Goal: Complete application form: Complete application form

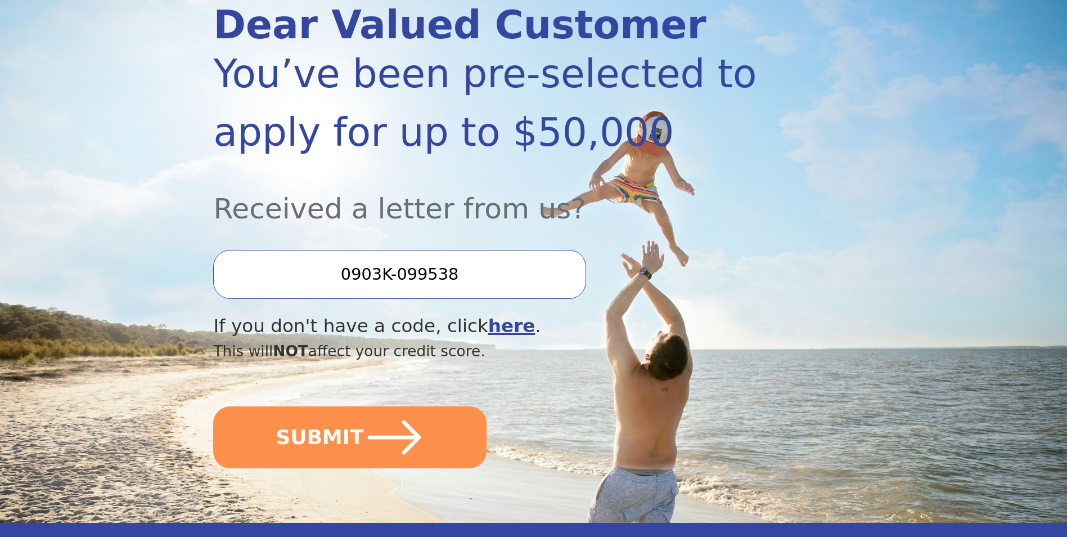
scroll to position [169, 0]
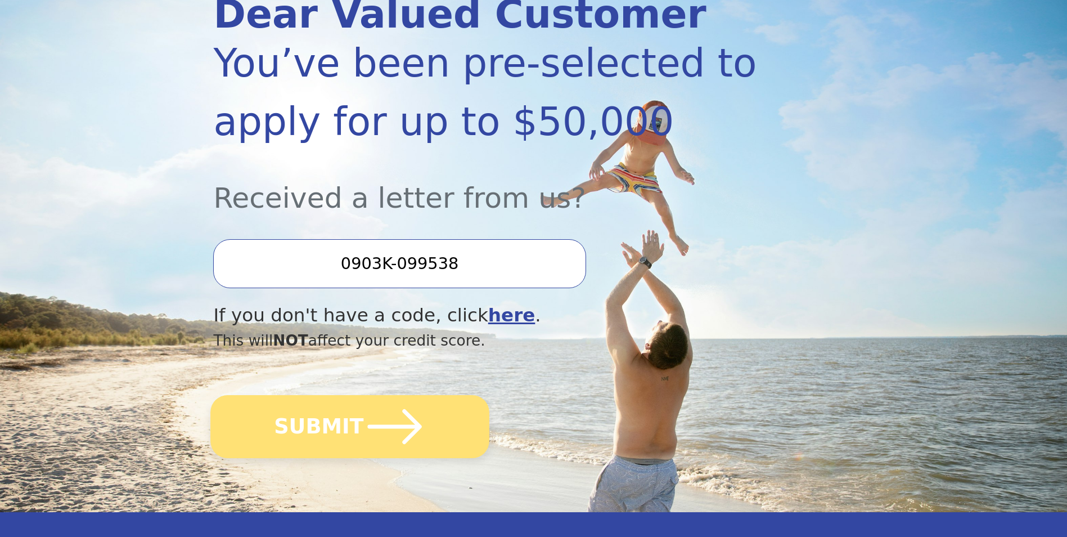
click at [347, 439] on button "SUBMIT" at bounding box center [350, 426] width 279 height 63
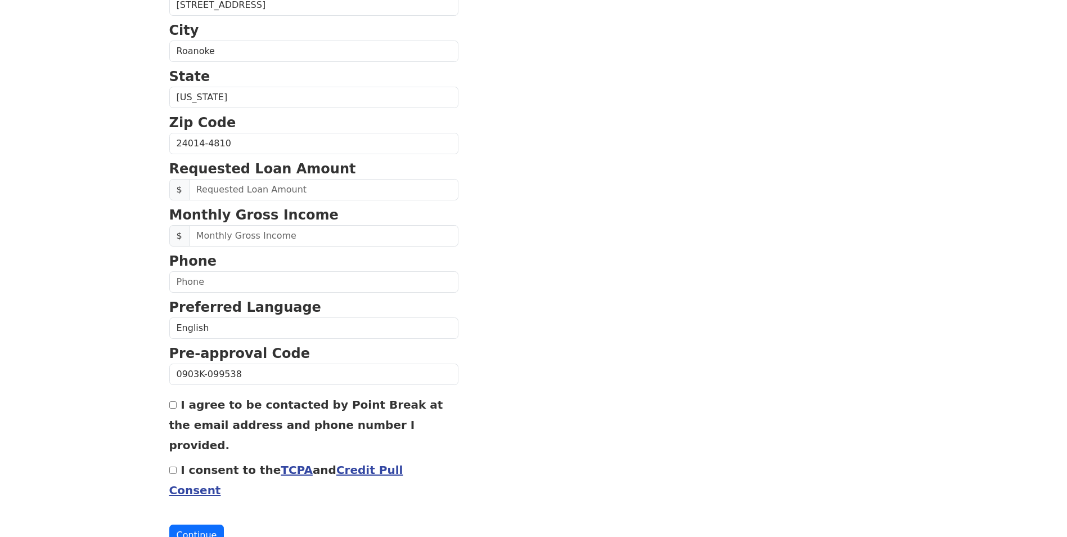
scroll to position [359, 0]
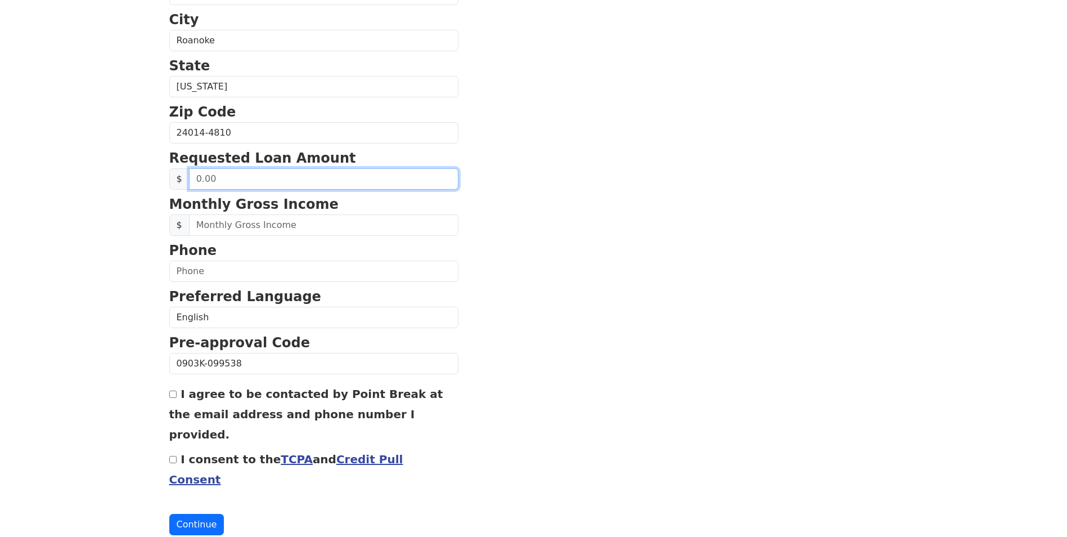
click at [252, 180] on input "text" at bounding box center [323, 178] width 269 height 21
type input "20,000.00"
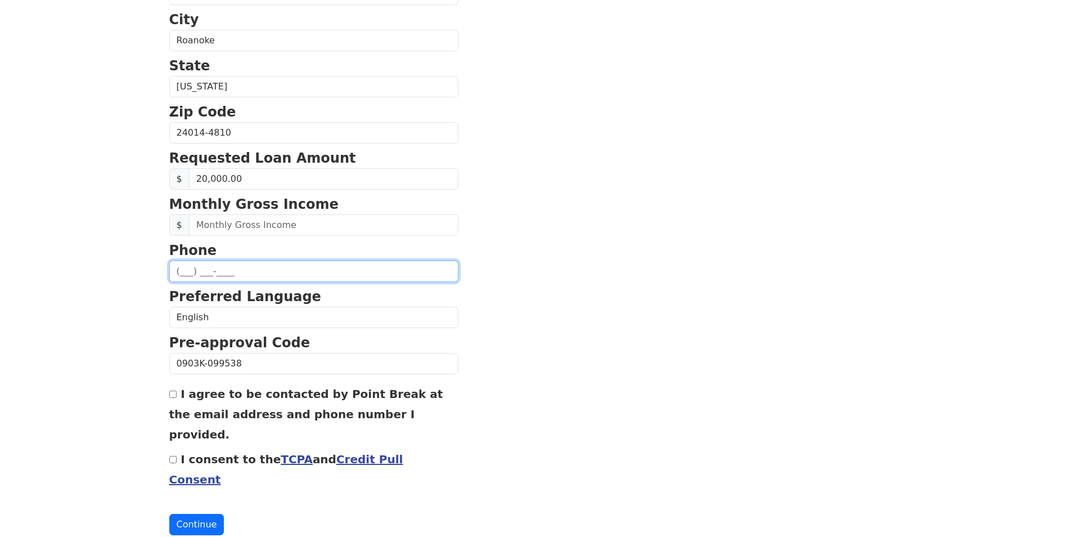
click at [250, 260] on input "text" at bounding box center [313, 270] width 289 height 21
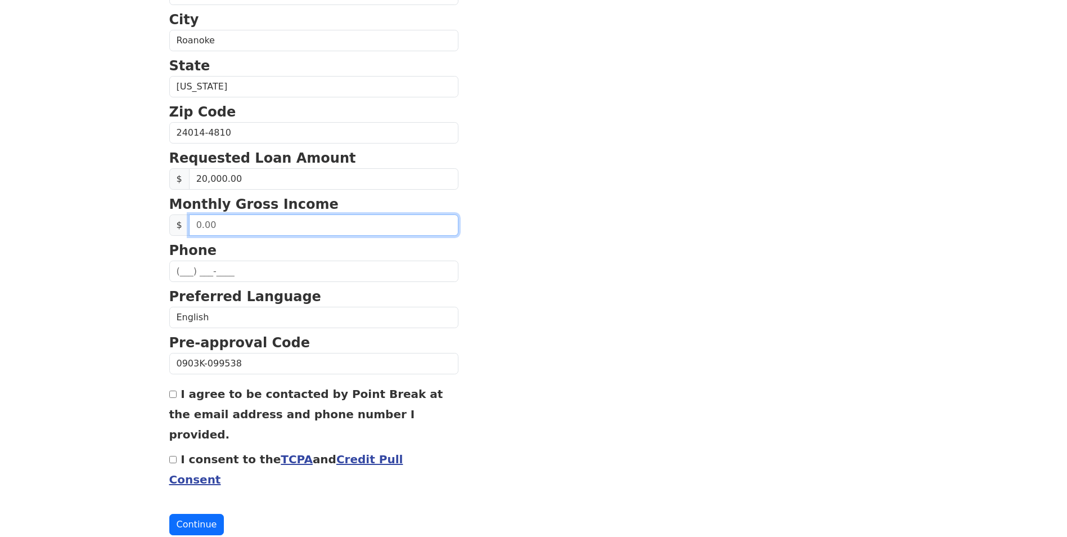
click at [251, 229] on input "text" at bounding box center [323, 224] width 269 height 21
type input "4,889.00"
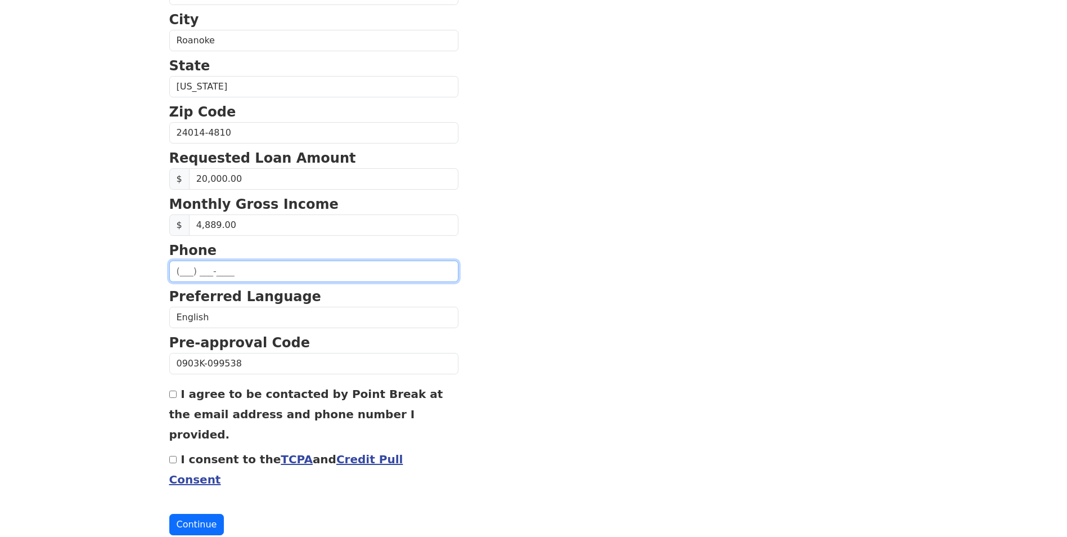
click at [186, 278] on input "text" at bounding box center [313, 270] width 289 height 21
type input "(540) 293-1683"
type input "jmatthews3931@gmail.com"
type input "(540) 293-1683"
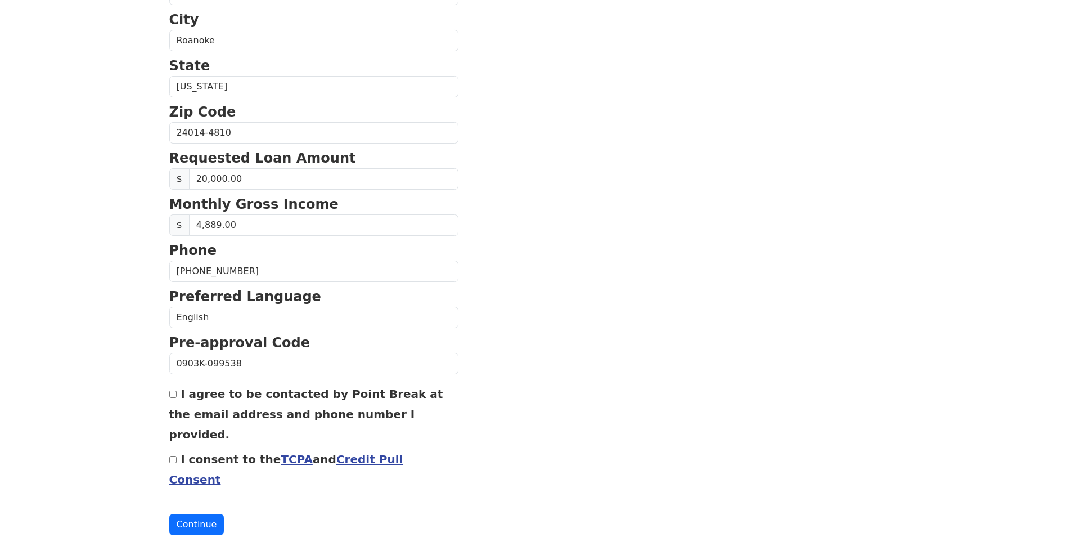
click at [172, 448] on div "I consent to the TCPA and Credit Pull Consent" at bounding box center [313, 468] width 289 height 41
click at [172, 456] on input "I consent to the TCPA and Credit Pull Consent" at bounding box center [172, 459] width 7 height 7
checkbox input "true"
drag, startPoint x: 174, startPoint y: 398, endPoint x: 179, endPoint y: 420, distance: 23.0
click at [175, 399] on div "I agree to be contacted by Point Break at the email address and phone number I …" at bounding box center [313, 413] width 289 height 61
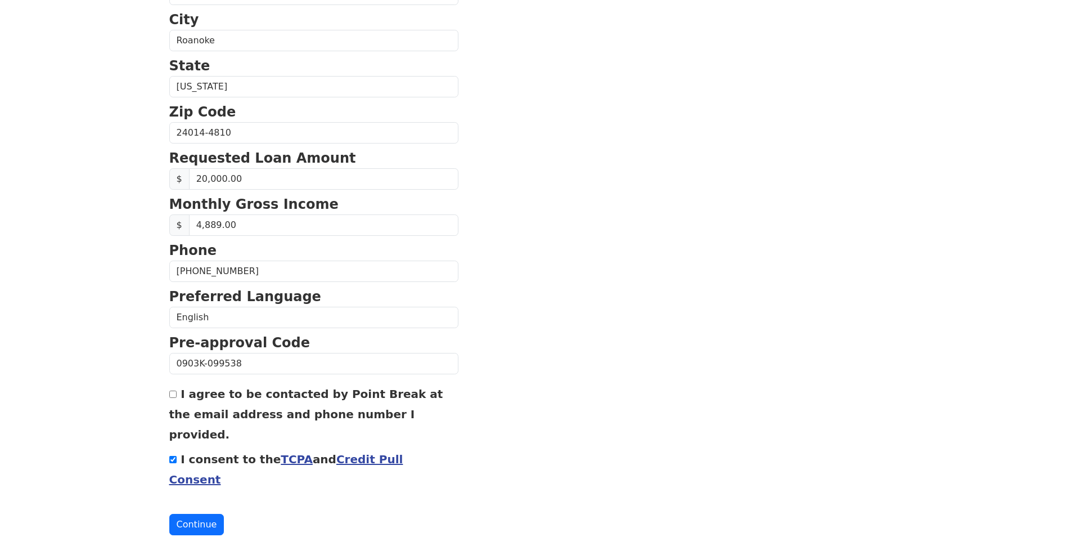
click at [214, 514] on button "Continue" at bounding box center [196, 524] width 55 height 21
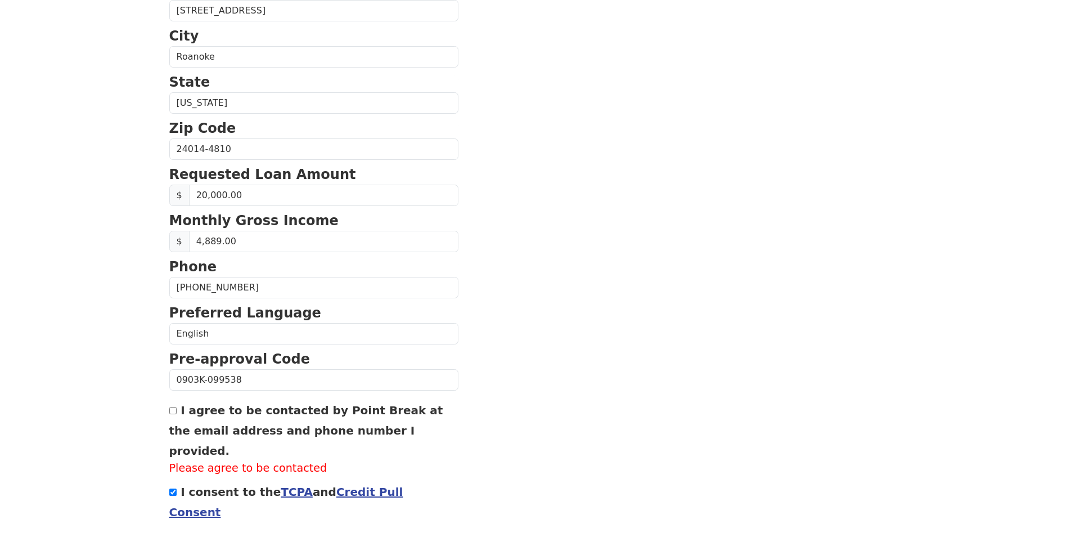
scroll to position [375, 0]
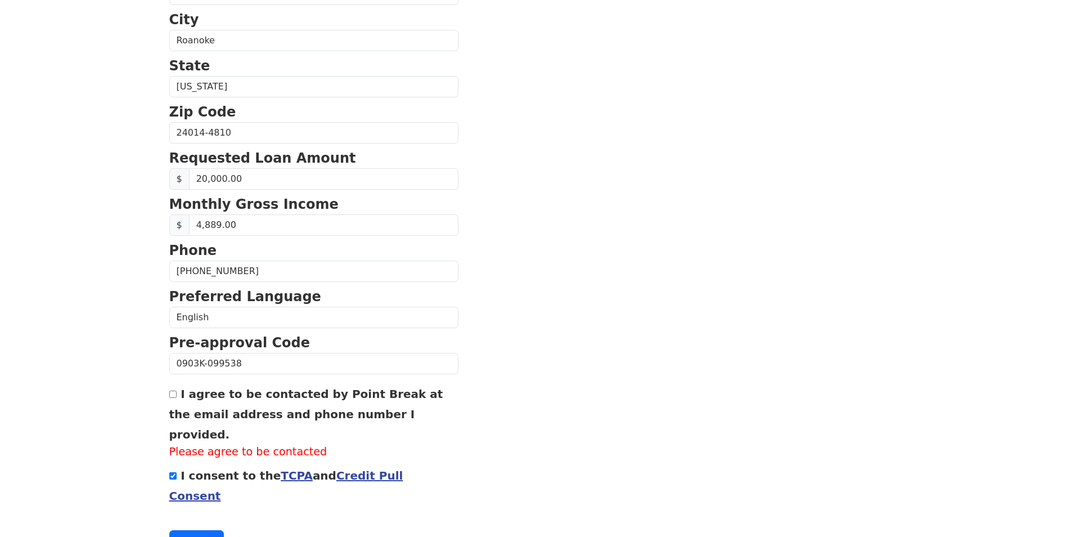
click at [169, 396] on input "I agree to be contacted by Point Break at the email address and phone number I …" at bounding box center [172, 393] width 7 height 7
checkbox input "true"
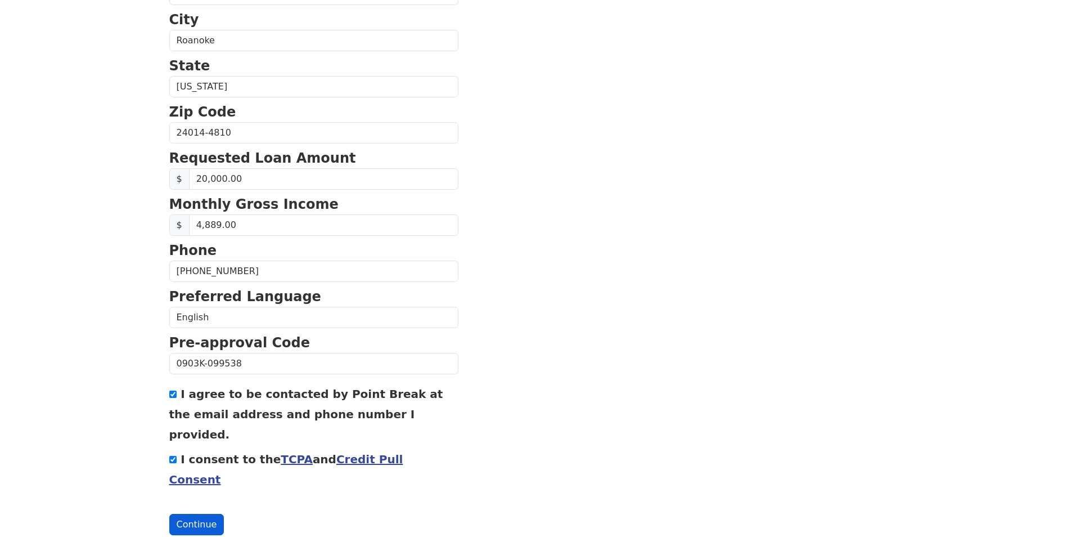
click at [197, 514] on button "Continue" at bounding box center [196, 524] width 55 height 21
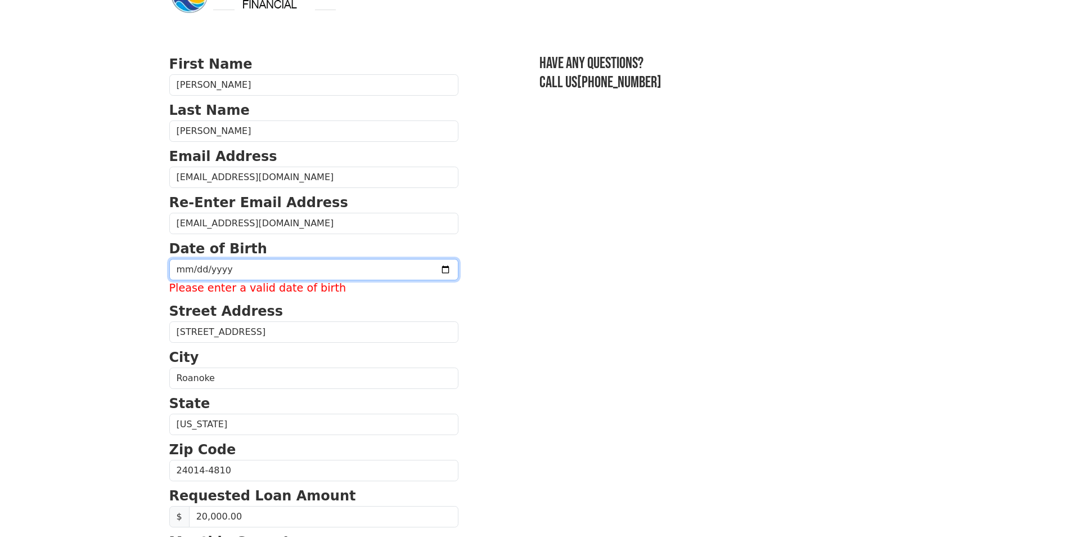
click at [238, 274] on input "date" at bounding box center [313, 269] width 289 height 21
type input "181978-02-05"
type input "1978-02-18"
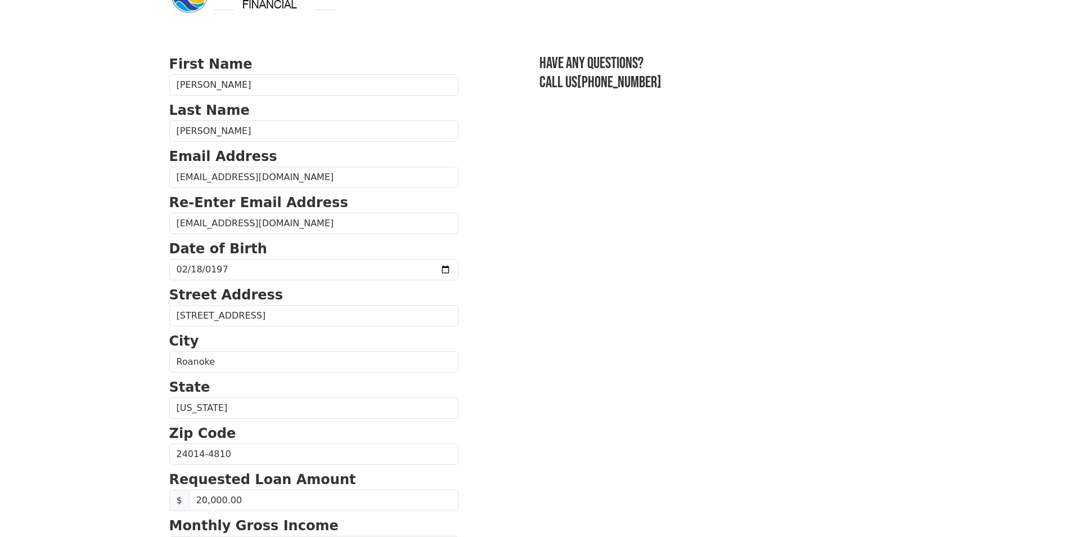
click at [736, 312] on section "First Name Jennifer Last Name Matthews Email Address jmatthews3931@gmail.com Re…" at bounding box center [533, 455] width 729 height 802
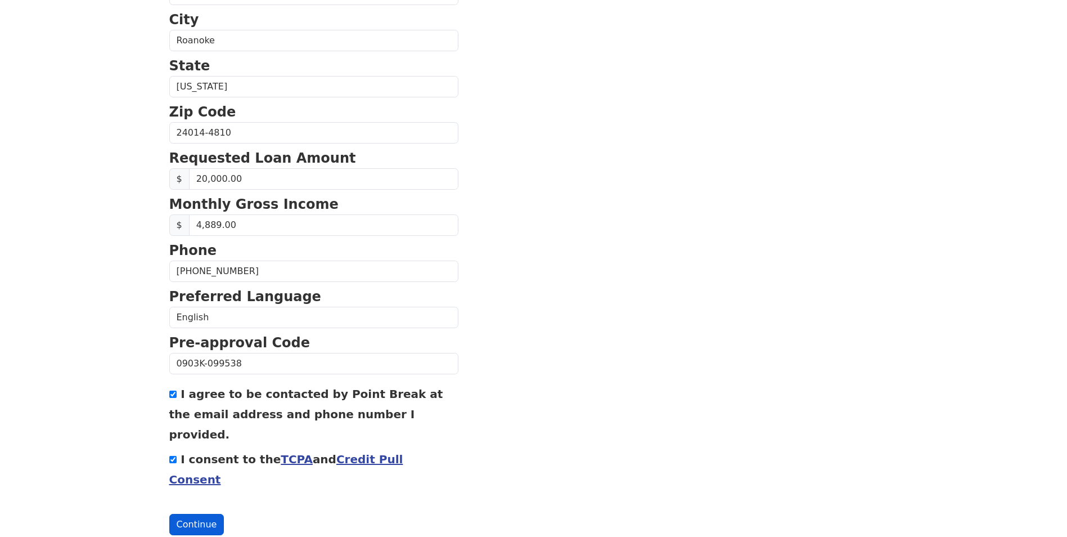
click at [196, 514] on button "Continue" at bounding box center [196, 524] width 55 height 21
